Goal: Transaction & Acquisition: Purchase product/service

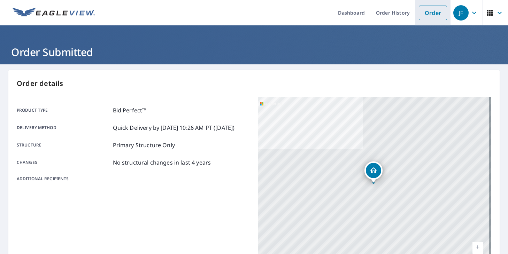
click at [423, 19] on link "Order" at bounding box center [433, 13] width 28 height 15
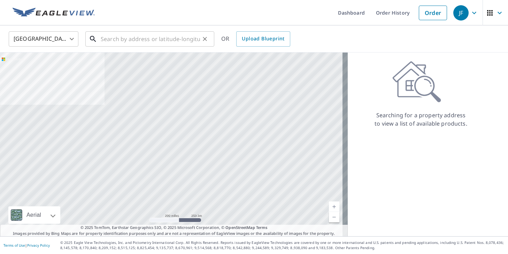
click at [135, 47] on div "​" at bounding box center [149, 38] width 129 height 15
paste input "[STREET_ADDRESS]"
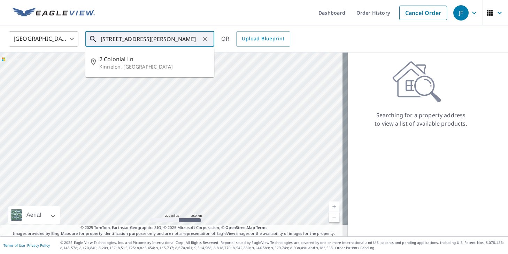
click at [139, 59] on span "2 Colonial Ln" at bounding box center [153, 59] width 109 height 8
type input "[STREET_ADDRESS]"
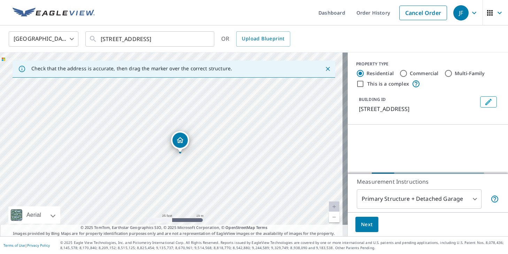
click at [397, 198] on body "JF JF Dashboard Order History Cancel Order JF [GEOGRAPHIC_DATA] [GEOGRAPHIC_DAT…" at bounding box center [254, 127] width 508 height 254
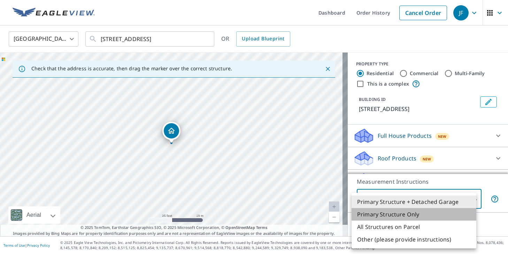
click at [397, 210] on li "Primary Structure Only" at bounding box center [414, 214] width 125 height 13
type input "2"
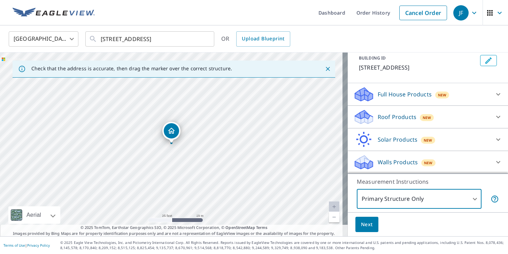
click at [382, 117] on p "Roof Products" at bounding box center [397, 117] width 39 height 8
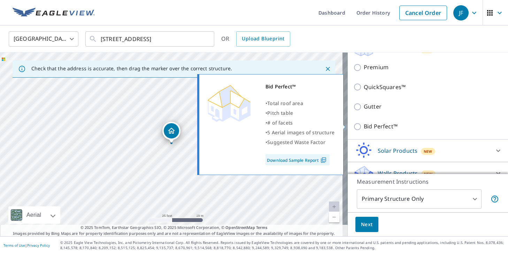
scroll to position [111, 0]
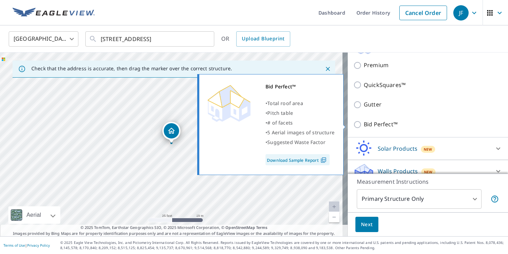
click at [372, 124] on p "Bid Perfect™" at bounding box center [381, 124] width 34 height 9
click at [364, 124] on input "Bid Perfect™" at bounding box center [358, 125] width 10 height 8
checkbox input "true"
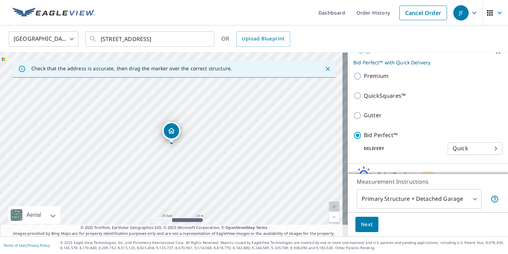
click at [373, 206] on body "JF JF Dashboard Order History Cancel Order JF [GEOGRAPHIC_DATA] [GEOGRAPHIC_DAT…" at bounding box center [254, 127] width 508 height 254
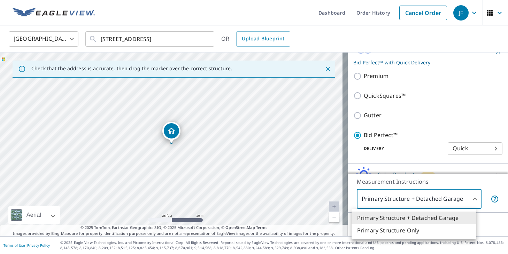
click at [377, 233] on li "Primary Structure Only" at bounding box center [414, 230] width 125 height 13
type input "2"
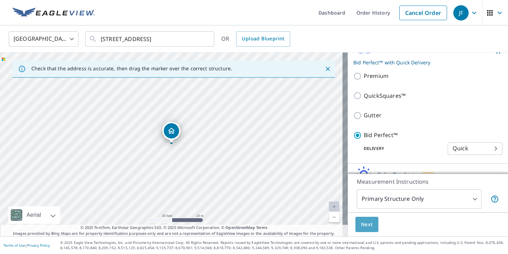
click at [358, 230] on button "Next" at bounding box center [366, 225] width 23 height 16
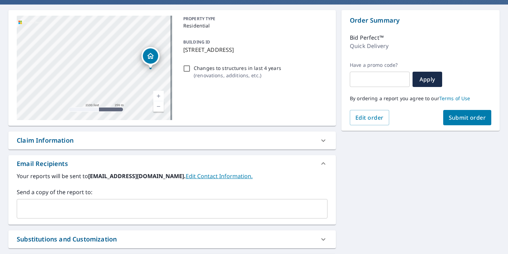
scroll to position [105, 0]
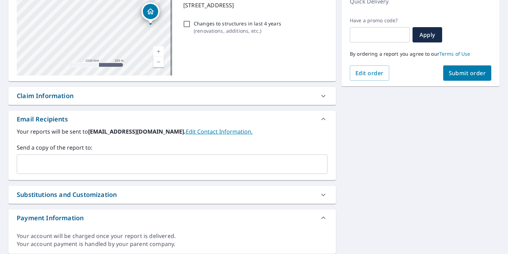
click at [459, 77] on span "Submit order" at bounding box center [467, 73] width 37 height 8
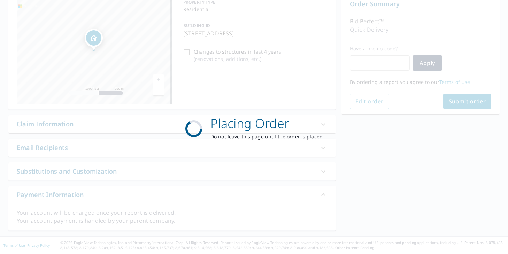
scroll to position [76, 0]
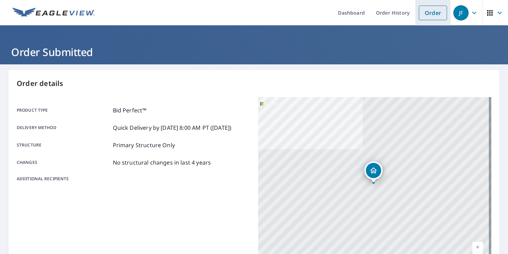
click at [419, 10] on link "Order" at bounding box center [433, 13] width 28 height 15
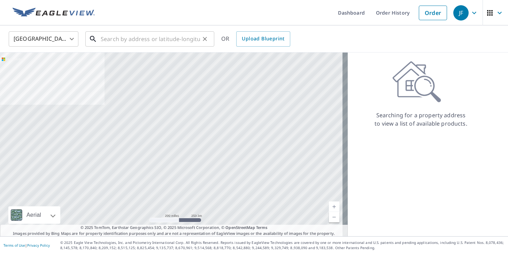
click at [161, 41] on input "text" at bounding box center [150, 39] width 99 height 20
paste input "6 [PERSON_NAME] Dr"
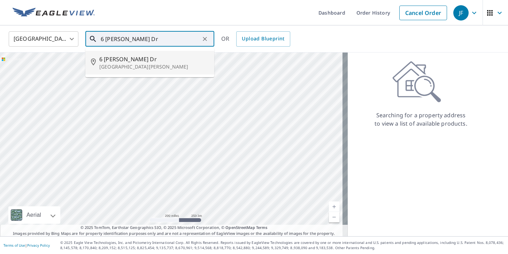
click at [156, 62] on span "6 [PERSON_NAME] Dr" at bounding box center [153, 59] width 109 height 8
type input "[STREET_ADDRESS][PERSON_NAME][PERSON_NAME]"
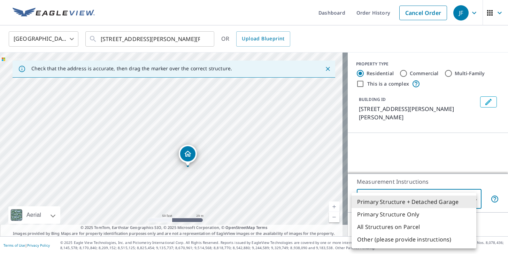
click at [383, 199] on body "JF JF Dashboard Order History Cancel Order JF [GEOGRAPHIC_DATA] [GEOGRAPHIC_DAT…" at bounding box center [254, 127] width 508 height 254
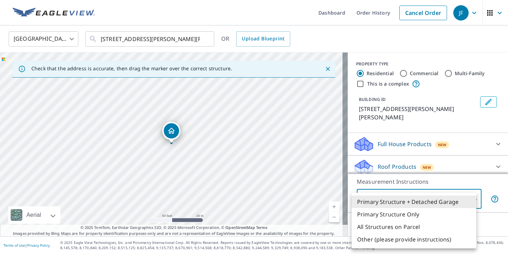
click at [382, 215] on li "Primary Structure Only" at bounding box center [414, 214] width 125 height 13
type input "2"
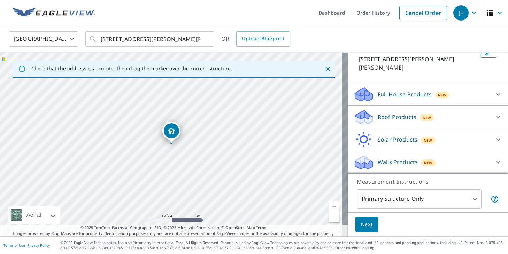
click at [392, 117] on p "Roof Products" at bounding box center [397, 117] width 39 height 8
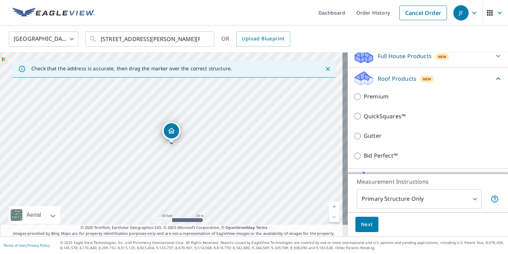
scroll to position [120, 0]
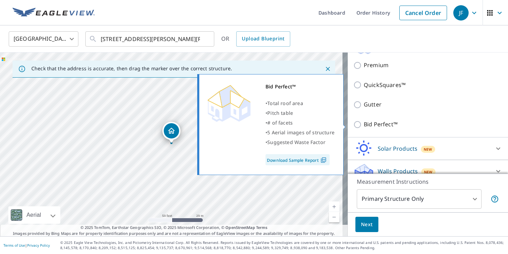
click at [381, 126] on p "Bid Perfect™" at bounding box center [381, 124] width 34 height 9
click at [364, 126] on input "Bid Perfect™" at bounding box center [358, 125] width 10 height 8
checkbox input "true"
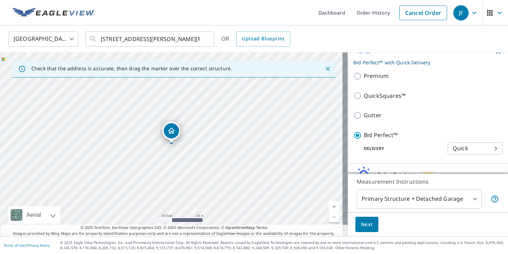
click at [382, 198] on body "JF JF Dashboard Order History Cancel Order JF [GEOGRAPHIC_DATA] [GEOGRAPHIC_DAT…" at bounding box center [254, 127] width 508 height 254
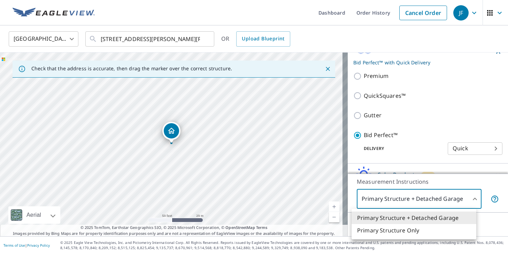
click at [378, 225] on li "Primary Structure Only" at bounding box center [414, 230] width 125 height 13
type input "2"
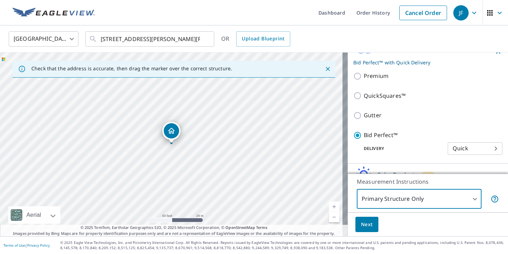
click at [368, 221] on button "Next" at bounding box center [366, 225] width 23 height 16
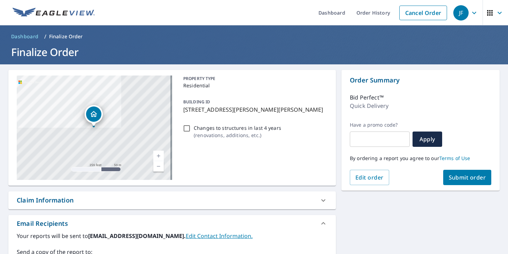
scroll to position [128, 0]
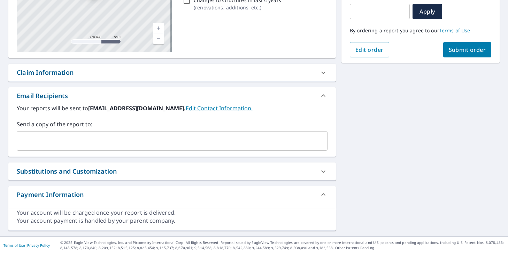
click at [472, 59] on div "Order Summary Bid Perfect™ Quick Delivery Have a promo code? ​ Apply By orderin…" at bounding box center [420, 2] width 158 height 121
click at [470, 54] on button "Submit order" at bounding box center [467, 49] width 48 height 15
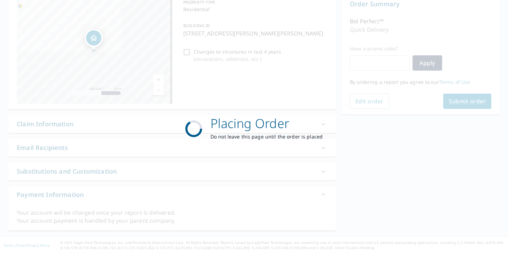
scroll to position [76, 0]
